Goal: Task Accomplishment & Management: Complete application form

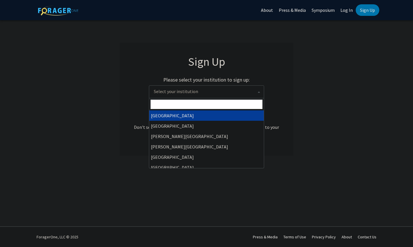
click at [164, 90] on span "Select your institution" at bounding box center [176, 91] width 44 height 6
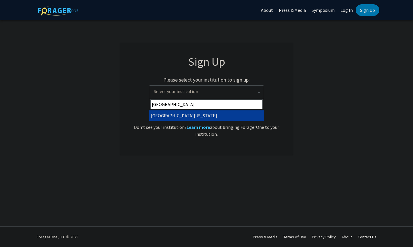
type input "University of Kentu"
select select "13"
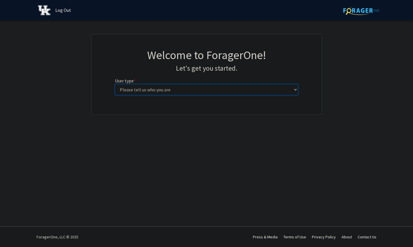
click at [115, 84] on select "Please tell us who you are Undergraduate Student Master's Student Doctoral Cand…" at bounding box center [206, 89] width 183 height 11
select select "1: undergrad"
click option "Undergraduate Student" at bounding box center [0, 0] width 0 height 0
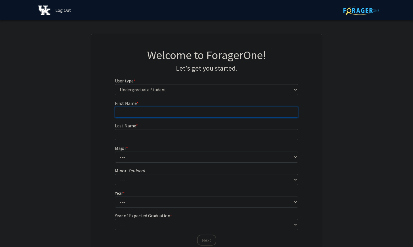
click at [160, 111] on input "First Name * required" at bounding box center [206, 112] width 183 height 11
type input "Nikhil"
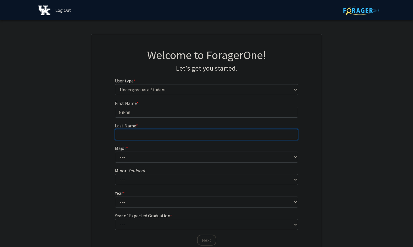
click at [128, 133] on input "Last Name * required" at bounding box center [206, 134] width 183 height 11
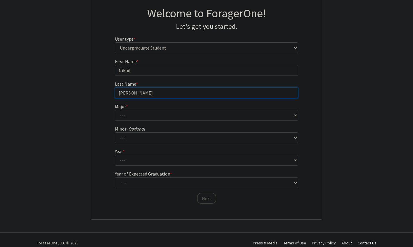
scroll to position [44, 0]
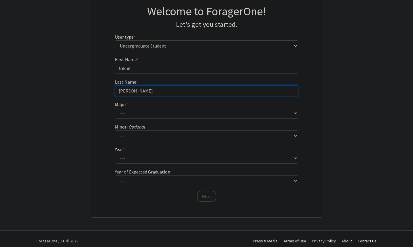
type input "[PERSON_NAME]"
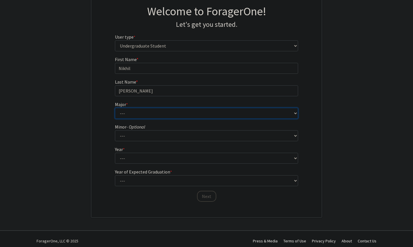
click at [115, 108] on select "--- Accounting Aerospace Engineering African American & Africana Studies Agricu…" at bounding box center [206, 113] width 183 height 11
select select "23: 860"
click option "Chemistry" at bounding box center [0, 0] width 0 height 0
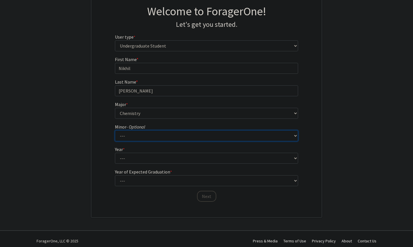
click at [115, 130] on select "--- African American & Africana Studies Agricultural Economics American Studies…" at bounding box center [206, 135] width 183 height 11
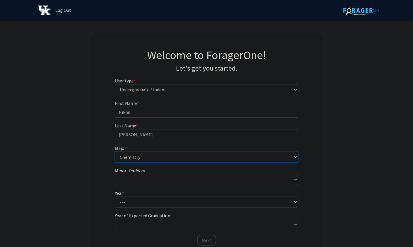
click at [115, 151] on select "--- Accounting Aerospace Engineering African American & Africana Studies Agricu…" at bounding box center [206, 156] width 183 height 11
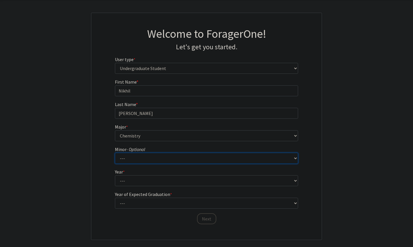
click at [115, 153] on select "--- African American & Africana Studies Agricultural Economics American Studies…" at bounding box center [206, 158] width 183 height 11
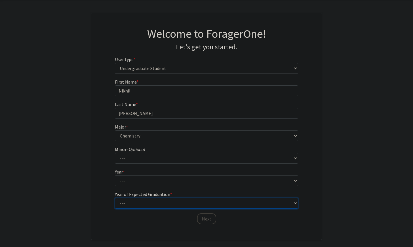
click at [115, 175] on select "--- 2025 2026 2027 2028 2029 2030 2031 2032 2033 2034" at bounding box center [206, 180] width 183 height 11
select select "4: 2028"
click option "2028" at bounding box center [0, 0] width 0 height 0
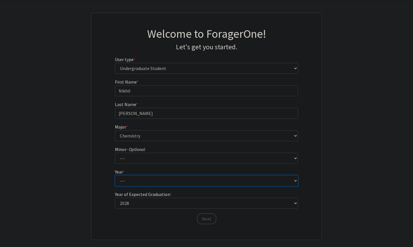
click at [115, 175] on select "--- First-year Sophomore Junior Senior Postbaccalaureate Certificate" at bounding box center [206, 180] width 183 height 11
select select "2: sophomore"
click option "Sophomore" at bounding box center [0, 0] width 0 height 0
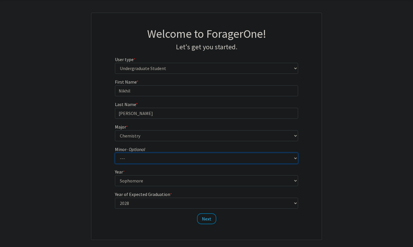
click at [115, 153] on select "--- African American & Africana Studies Agricultural Economics American Studies…" at bounding box center [206, 158] width 183 height 11
select select "50: 702"
click option "Modern & Classical Languages, Literatures & Cultures" at bounding box center [0, 0] width 0 height 0
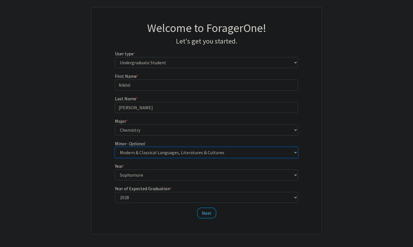
scroll to position [28, 0]
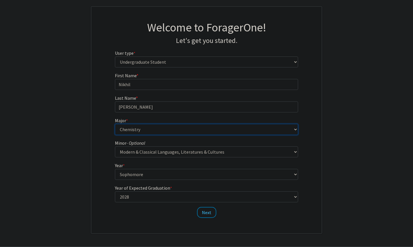
click at [115, 124] on select "--- Accounting Aerospace Engineering African American & Africana Studies Agricu…" at bounding box center [206, 129] width 183 height 11
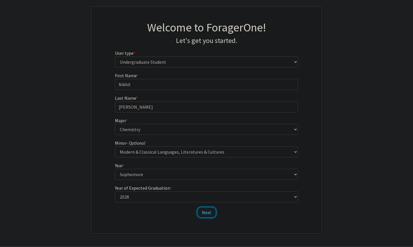
click at [210, 213] on button "Next" at bounding box center [206, 212] width 19 height 11
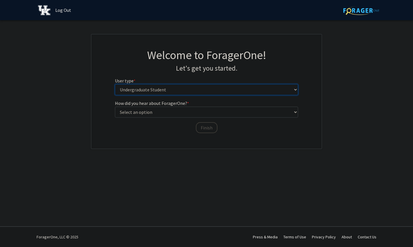
click option "Undergraduate Student" at bounding box center [0, 0] width 0 height 0
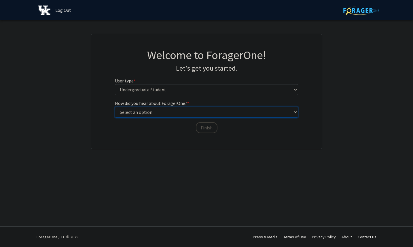
click at [115, 107] on select "Select an option Peer/student recommendation Faculty/staff recommendation Unive…" at bounding box center [206, 112] width 183 height 11
click option "Other" at bounding box center [0, 0] width 0 height 0
click option "Peer/student recommendation" at bounding box center [0, 0] width 0 height 0
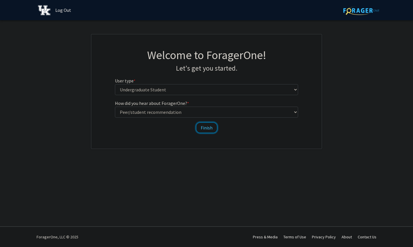
drag, startPoint x: 204, startPoint y: 126, endPoint x: 170, endPoint y: 120, distance: 34.0
click at [170, 121] on div "How did you hear about ForagerOne? * required Select an option Peer/student rec…" at bounding box center [206, 114] width 183 height 28
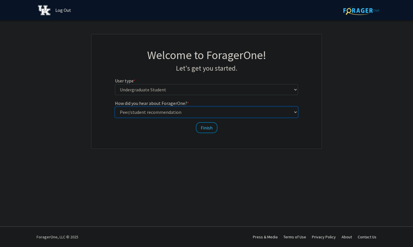
select select "2: faculty_recommendation"
click option "Faculty/staff recommendation" at bounding box center [0, 0] width 0 height 0
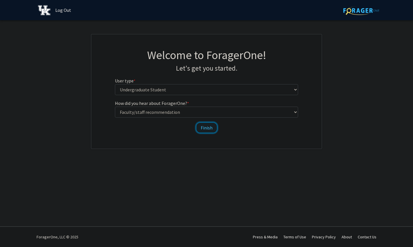
click at [207, 126] on button "Finish" at bounding box center [207, 127] width 22 height 11
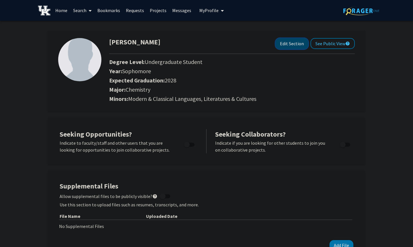
click at [299, 42] on button "Edit Section" at bounding box center [291, 43] width 33 height 11
select select "sophomore"
select select "2028"
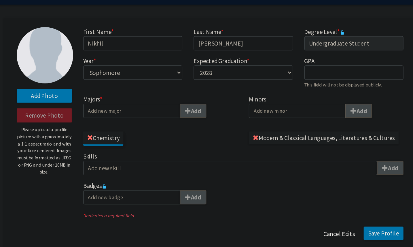
click at [167, 102] on input "Majors * Add" at bounding box center [146, 102] width 74 height 11
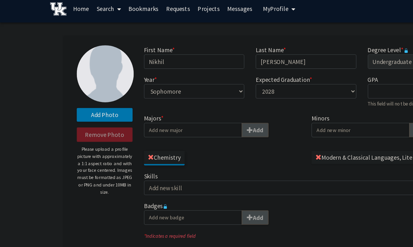
scroll to position [93, 0]
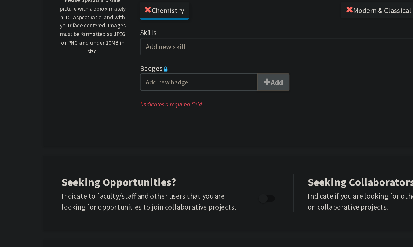
click at [126, 66] on icon at bounding box center [124, 66] width 3 height 3
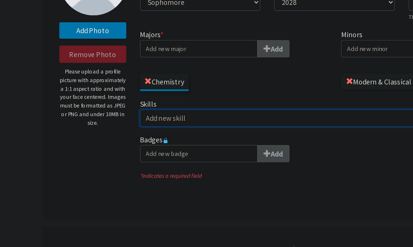
click at [126, 76] on input "Skills Add" at bounding box center [221, 74] width 225 height 11
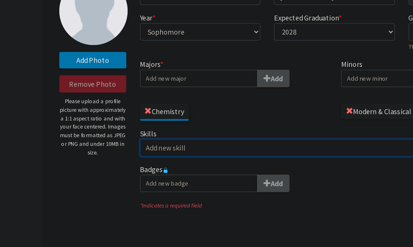
scroll to position [34, 0]
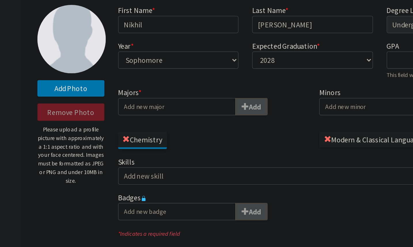
click at [164, 66] on input "Majors * Add" at bounding box center [146, 68] width 74 height 11
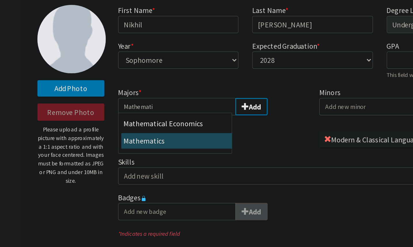
type input "Mathemati"
click at [156, 91] on div "Mathemati cs" at bounding box center [146, 89] width 67 height 7
click at [156, 74] on input "Mathemati" at bounding box center [146, 68] width 74 height 11
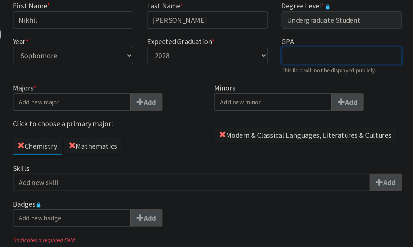
click at [307, 41] on input "GPA required" at bounding box center [317, 38] width 76 height 11
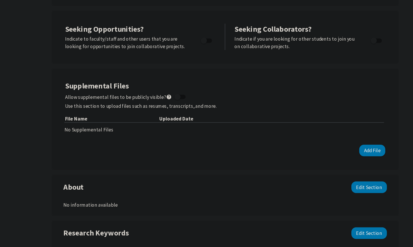
scroll to position [70, 0]
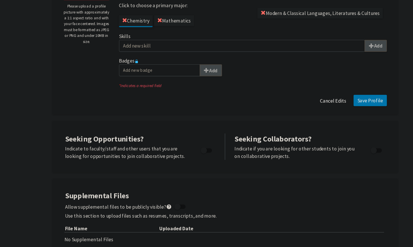
type input "4.00"
click at [212, 162] on div "Indicate if you are looking for other students to join you on collaborative pro…" at bounding box center [272, 160] width 122 height 14
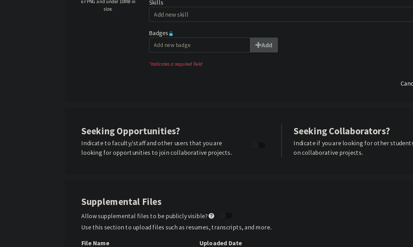
scroll to position [89, 0]
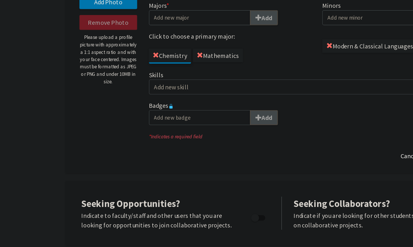
click at [78, 30] on p "Please upload a profile picture with approximately a 1:1 aspect ratio and with …" at bounding box center [79, 44] width 42 height 38
click at [81, 47] on p "Please upload a profile picture with approximately a 1:1 aspect ratio and with …" at bounding box center [79, 44] width 42 height 38
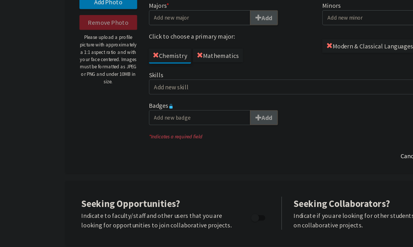
click at [81, 47] on p "Please upload a profile picture with approximately a 1:1 aspect ratio and with …" at bounding box center [79, 44] width 42 height 38
click at [83, 58] on p "Please upload a profile picture with approximately a 1:1 aspect ratio and with …" at bounding box center [79, 44] width 42 height 38
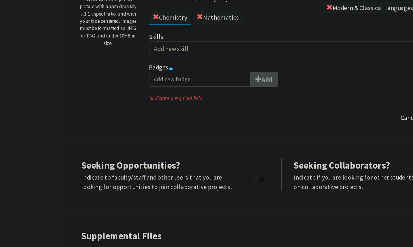
scroll to position [90, 0]
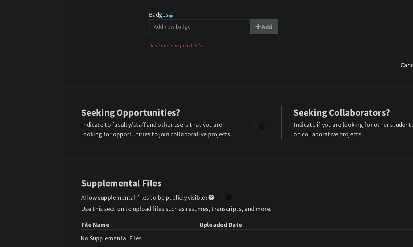
click at [100, 152] on span "Seeking Opportunities?" at bounding box center [96, 148] width 72 height 9
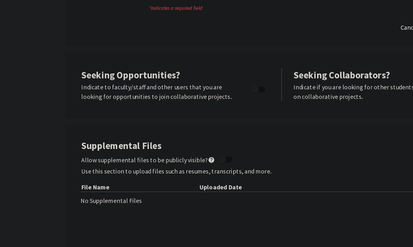
scroll to position [150, 0]
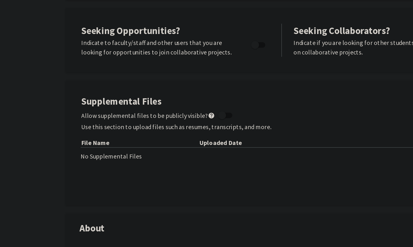
click at [100, 153] on span "Allow supplemental files to be publicly visible? help" at bounding box center [109, 150] width 98 height 7
click at [162, 153] on input "Allow supplemental files to be publicly visible? help" at bounding box center [162, 152] width 0 height 0
click at [100, 153] on span "Allow supplemental files to be publicly visible? help" at bounding box center [109, 150] width 98 height 7
click at [162, 153] on input "Allow supplemental files to be publicly visible? help" at bounding box center [162, 152] width 0 height 0
click at [100, 153] on span "Allow supplemental files to be publicly visible? help" at bounding box center [109, 150] width 98 height 7
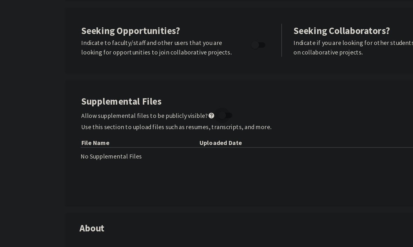
click at [162, 153] on input "Allow supplemental files to be publicly visible? help" at bounding box center [162, 152] width 0 height 0
checkbox input "true"
click at [107, 160] on p "Use this section to upload files such as resumes, transcripts, and more." at bounding box center [207, 158] width 294 height 7
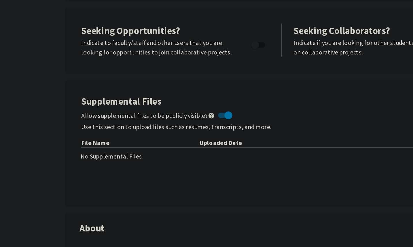
click at [107, 161] on p "Use this section to upload files such as resumes, transcripts, and more." at bounding box center [207, 158] width 294 height 7
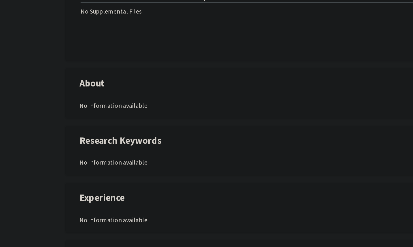
click at [107, 161] on div "Research Keywords Edit Section No information available You may write a maximum…" at bounding box center [206, 176] width 317 height 36
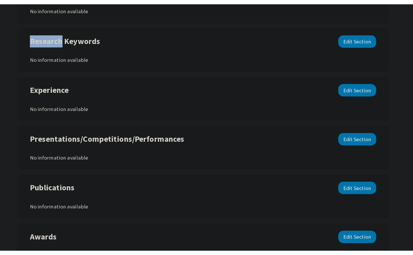
scroll to position [390, 0]
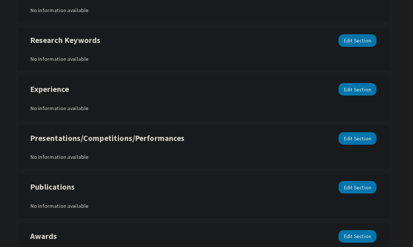
click at [203, 116] on div "Presentations/Competitions/Performances Edit Section" at bounding box center [206, 119] width 305 height 13
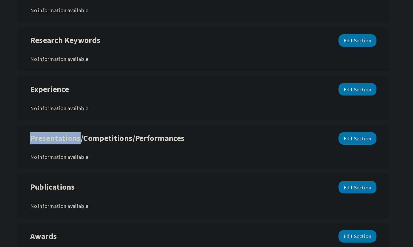
click at [203, 116] on div "Presentations/Competitions/Performances Edit Section" at bounding box center [206, 119] width 305 height 13
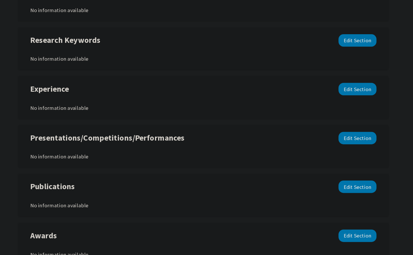
scroll to position [0, 0]
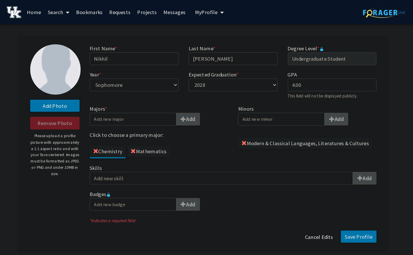
click at [59, 9] on link "Home" at bounding box center [61, 10] width 18 height 20
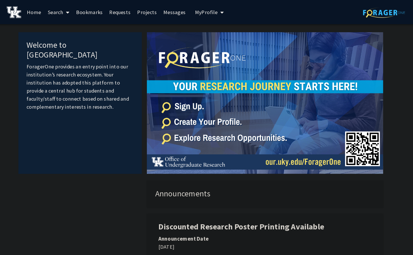
click at [350, 13] on img at bounding box center [361, 10] width 36 height 9
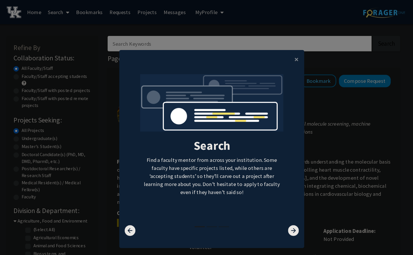
click at [312, 86] on modal-container "× Search Find a faculty mentor from across your institution. Some faculty have …" at bounding box center [206, 127] width 413 height 255
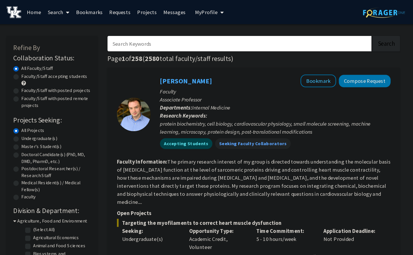
click at [209, 37] on input "Search Keywords" at bounding box center [237, 37] width 226 height 13
type input "B"
type input "Feminist"
click at [351, 31] on button "Search" at bounding box center [363, 37] width 24 height 13
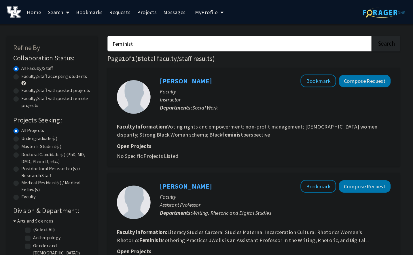
click at [223, 32] on input "Feminist" at bounding box center [237, 37] width 226 height 13
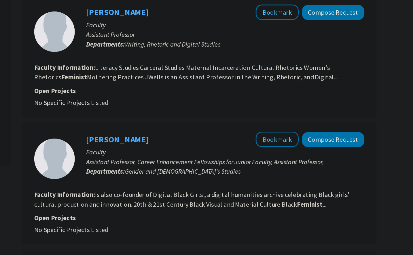
scroll to position [84, 0]
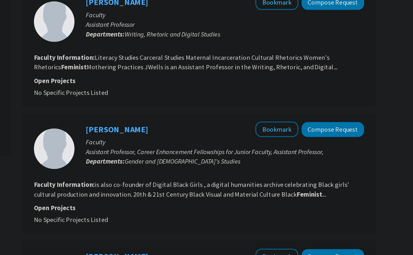
click at [227, 207] on fg-read-more "is also co-founder of Digital Black Girls , a digital humanities archive celebr…" at bounding box center [244, 208] width 224 height 13
click at [231, 210] on fg-read-more "is also co-founder of Digital Black Girls , a digital humanities archive celebr…" at bounding box center [244, 208] width 224 height 13
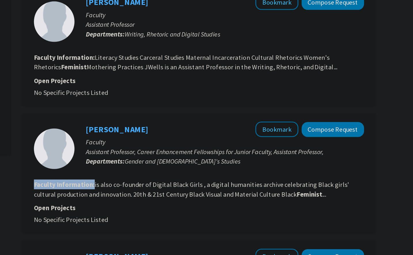
click at [231, 210] on fg-read-more "is also co-founder of Digital Black Girls , a digital humanities archive celebr…" at bounding box center [244, 208] width 224 height 13
click at [242, 212] on fg-read-more "is also co-founder of Digital Black Girls , a digital humanities archive celebr…" at bounding box center [244, 208] width 224 height 13
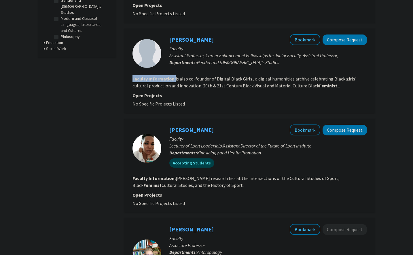
scroll to position [180, 0]
